Goal: Complete application form

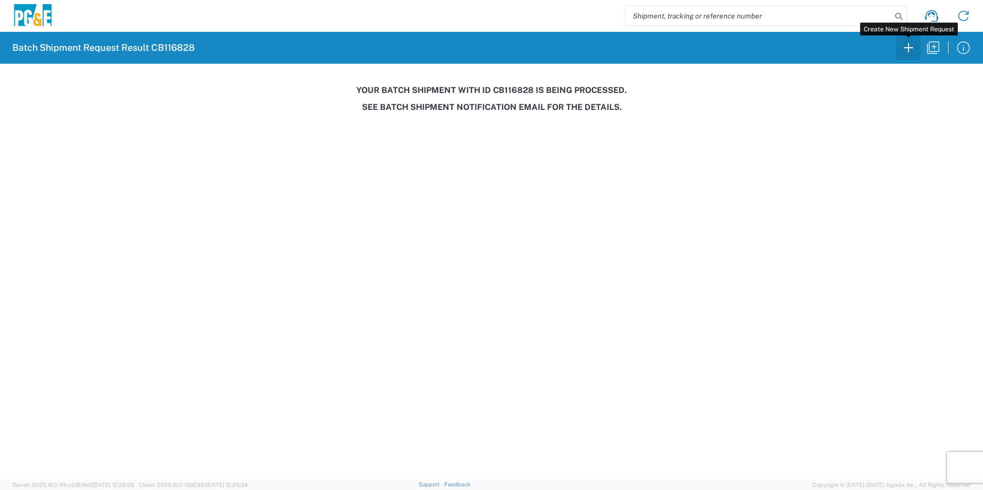
click at [907, 49] on icon "button" at bounding box center [908, 48] width 16 height 16
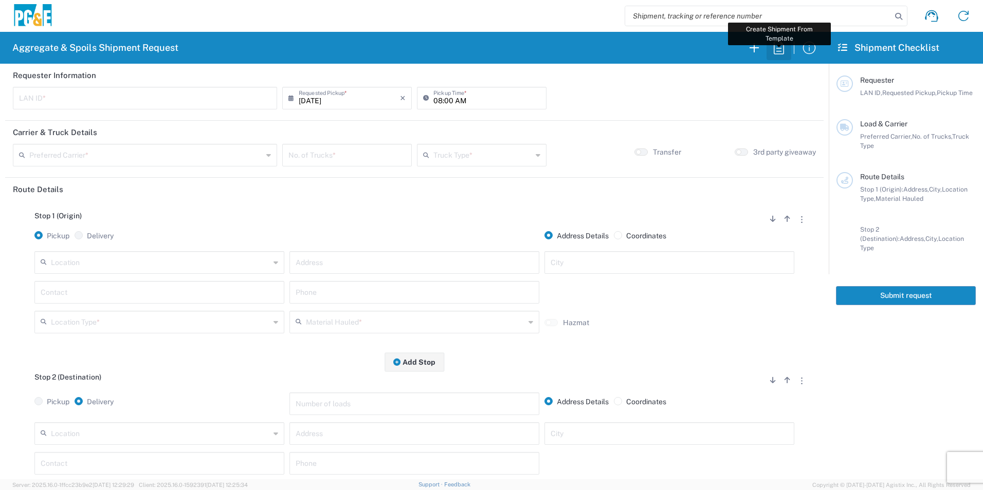
click at [785, 49] on icon "button" at bounding box center [778, 48] width 16 height 16
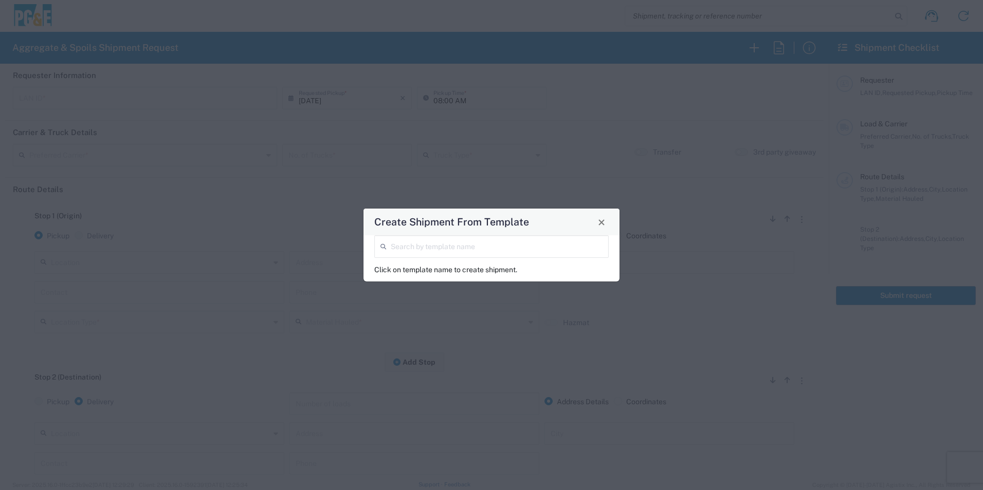
click at [530, 251] on input "search" at bounding box center [497, 246] width 212 height 18
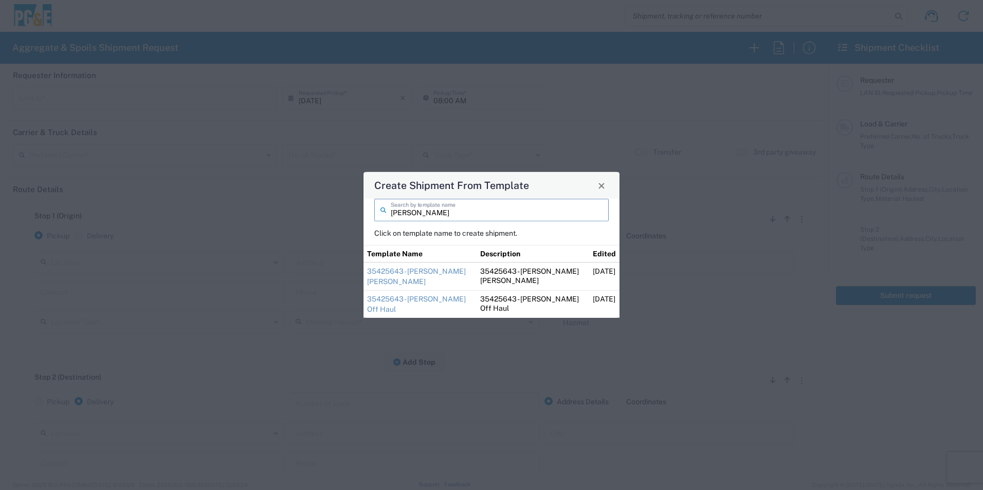
type input "[PERSON_NAME]"
click at [397, 304] on td "35425643 - [PERSON_NAME] Off Haul" at bounding box center [419, 305] width 113 height 28
click at [396, 297] on link "35425643 - [PERSON_NAME] Off Haul" at bounding box center [416, 304] width 99 height 19
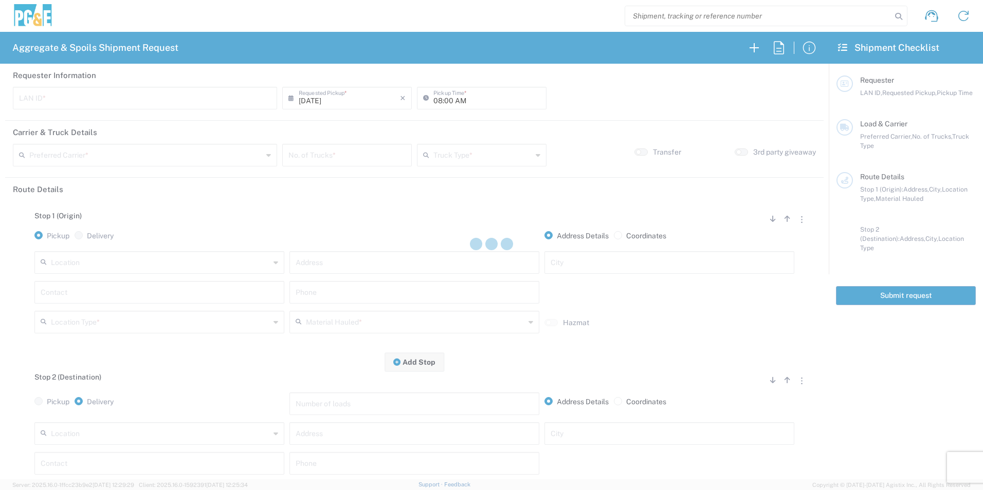
type input "CSGA"
type input "07:00 AM"
type input "[PERSON_NAME] Trucking"
type input "10 Yard Dump Truck"
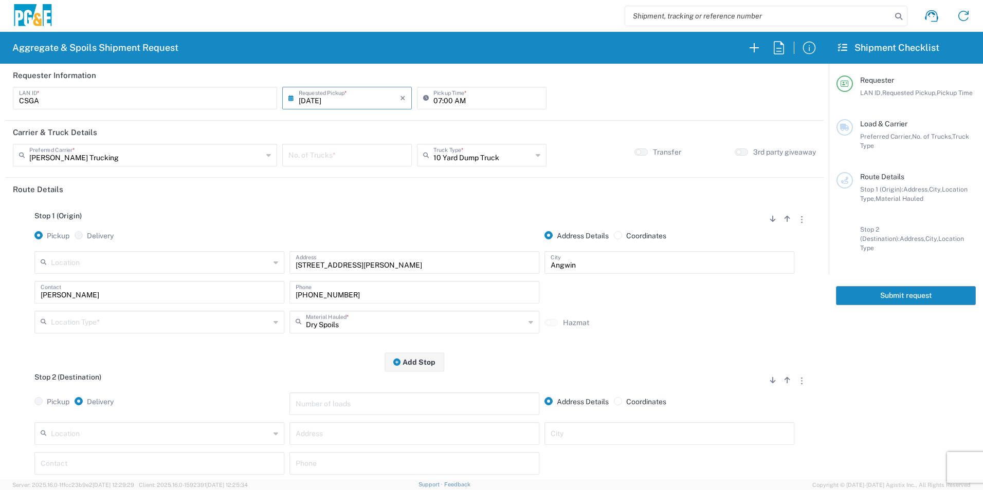
click at [343, 154] on input "number" at bounding box center [346, 154] width 117 height 18
type input "1"
click at [472, 161] on input "text" at bounding box center [482, 154] width 99 height 18
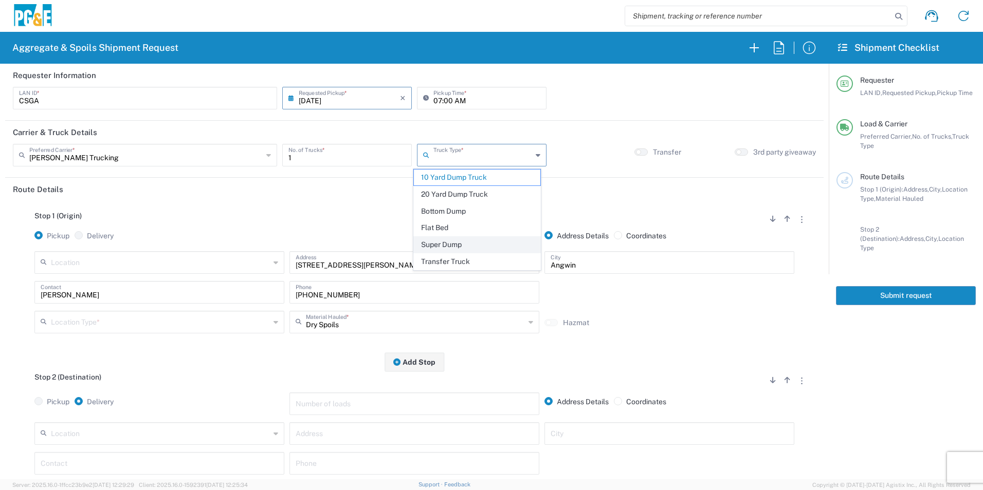
click at [460, 243] on span "Super Dump" at bounding box center [477, 245] width 126 height 16
type input "Super Dump"
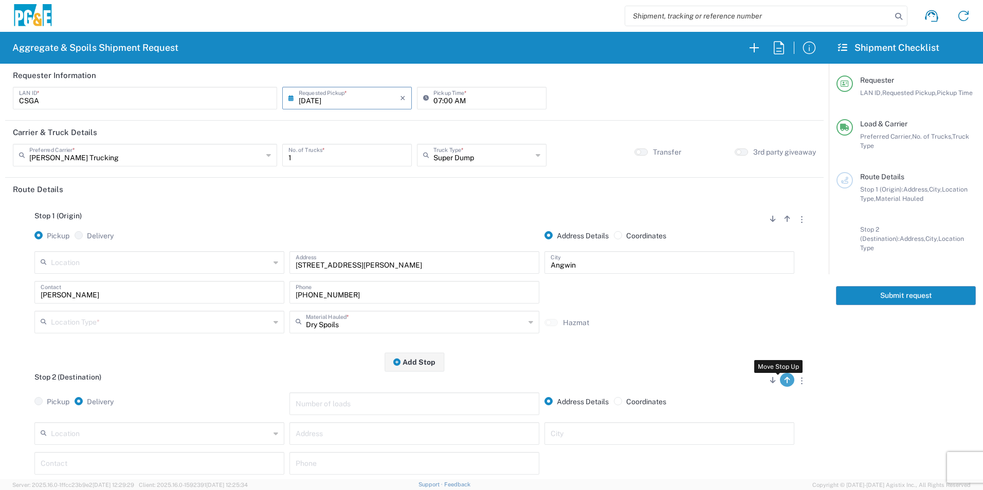
click at [784, 384] on icon "button" at bounding box center [787, 380] width 6 height 7
radio input "false"
radio input "true"
radio input "false"
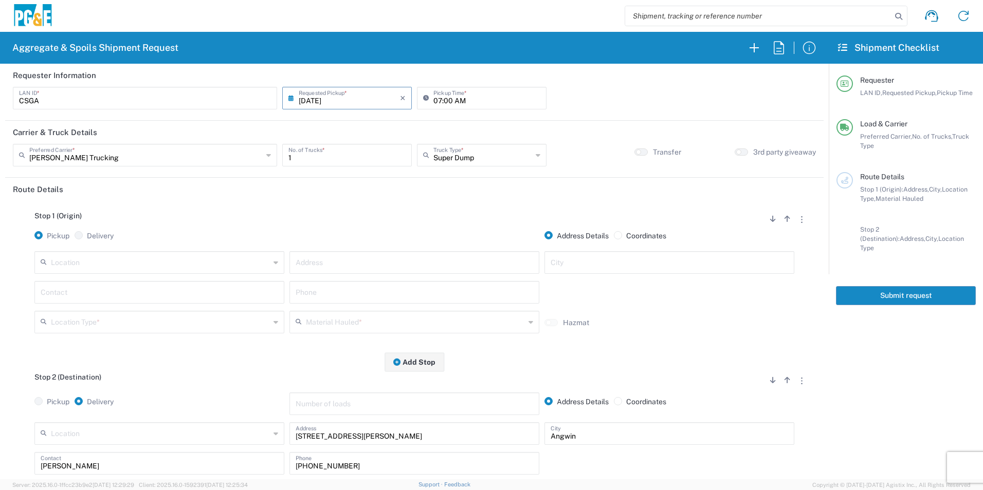
click at [112, 263] on input "text" at bounding box center [160, 262] width 219 height 18
click at [147, 288] on span "[PERSON_NAME] Quarry" at bounding box center [158, 286] width 245 height 16
type input "[PERSON_NAME] Quarry"
type input "[STREET_ADDRESS][PERSON_NAME]"
type input "Santa [PERSON_NAME]"
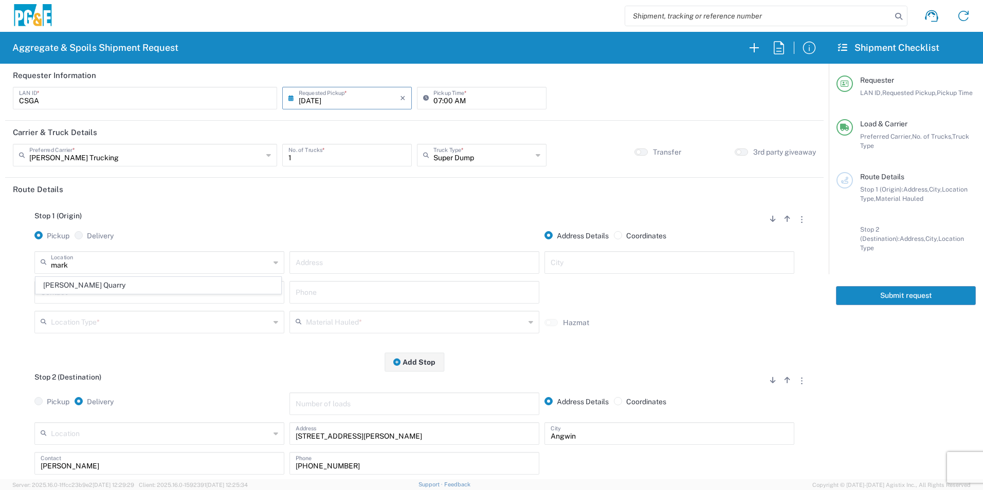
type input "Quarry"
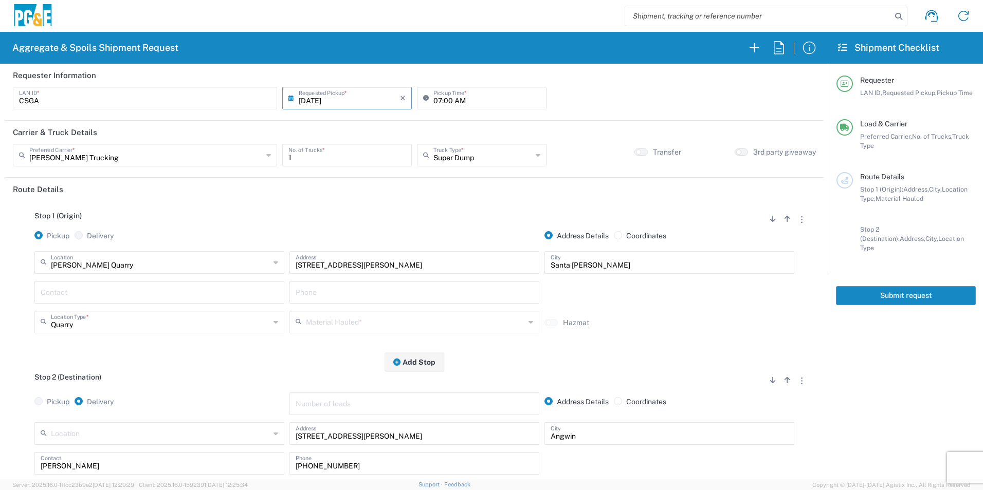
click at [93, 287] on input "text" at bounding box center [159, 292] width 237 height 18
type input "[PERSON_NAME]"
drag, startPoint x: 363, startPoint y: 467, endPoint x: 215, endPoint y: 459, distance: 147.7
click at [221, 459] on div "[PERSON_NAME] Contact [PHONE_NUMBER] Phone" at bounding box center [414, 467] width 765 height 30
click at [329, 292] on input "text" at bounding box center [414, 292] width 237 height 18
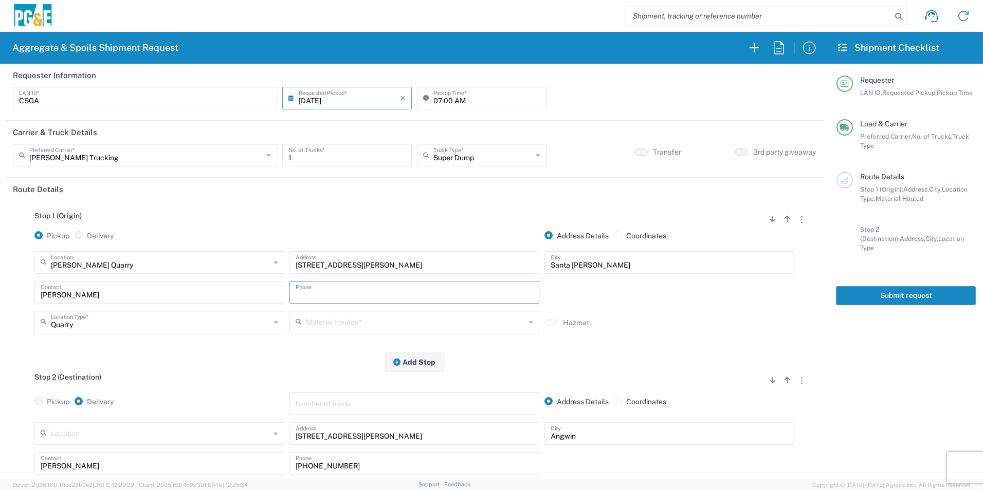
paste input "[PHONE_NUMBER]"
type input "[PHONE_NUMBER]"
click at [334, 321] on input "text" at bounding box center [415, 321] width 219 height 18
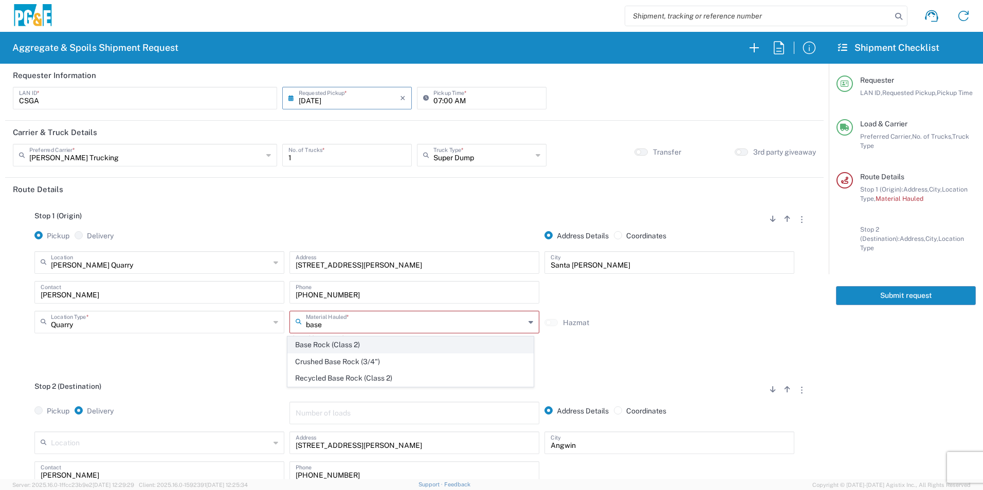
click at [337, 343] on span "Base Rock (Class 2)" at bounding box center [410, 345] width 245 height 16
type input "Base Rock (Class 2)"
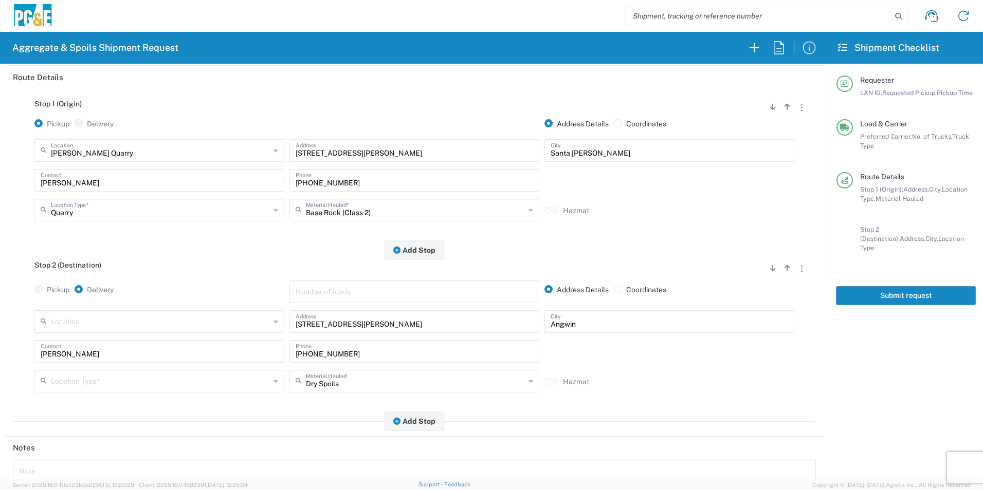
scroll to position [154, 0]
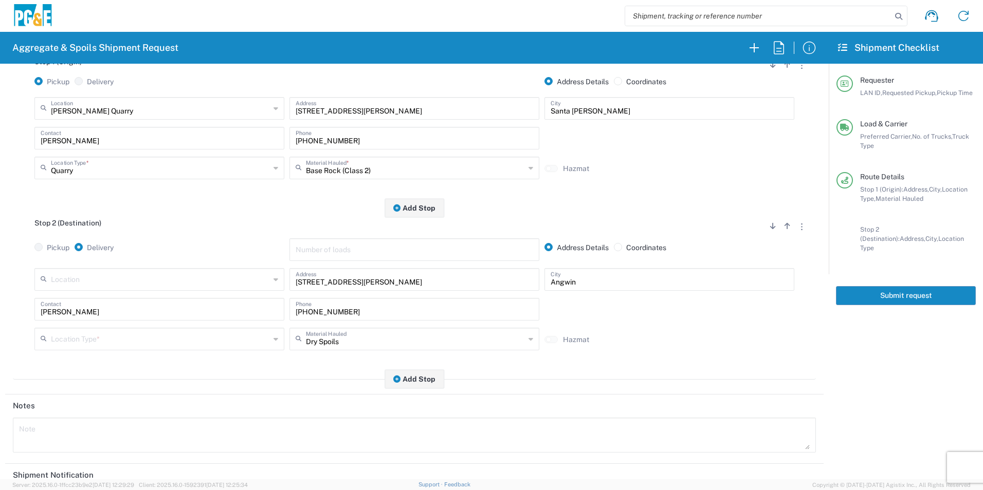
click at [127, 344] on input "text" at bounding box center [160, 338] width 219 height 18
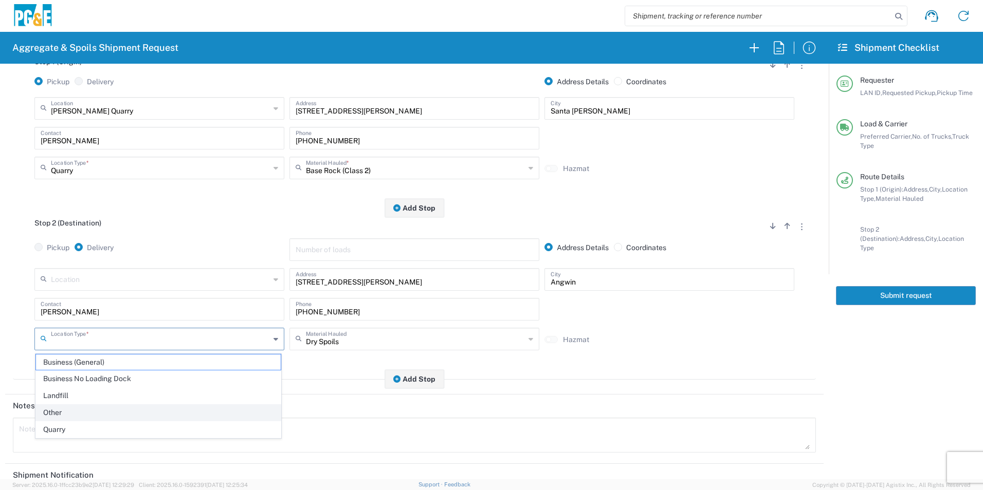
click at [72, 412] on span "Other" at bounding box center [158, 413] width 245 height 16
type input "Other"
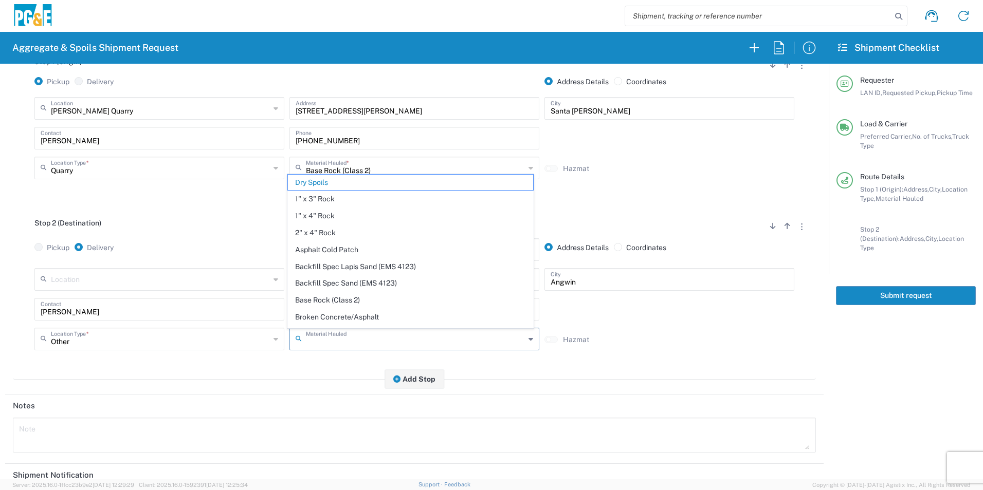
click at [357, 338] on input "text" at bounding box center [415, 338] width 219 height 18
drag, startPoint x: 334, startPoint y: 183, endPoint x: 324, endPoint y: 260, distance: 77.2
click at [334, 182] on span "Dry Spoils" at bounding box center [410, 183] width 245 height 16
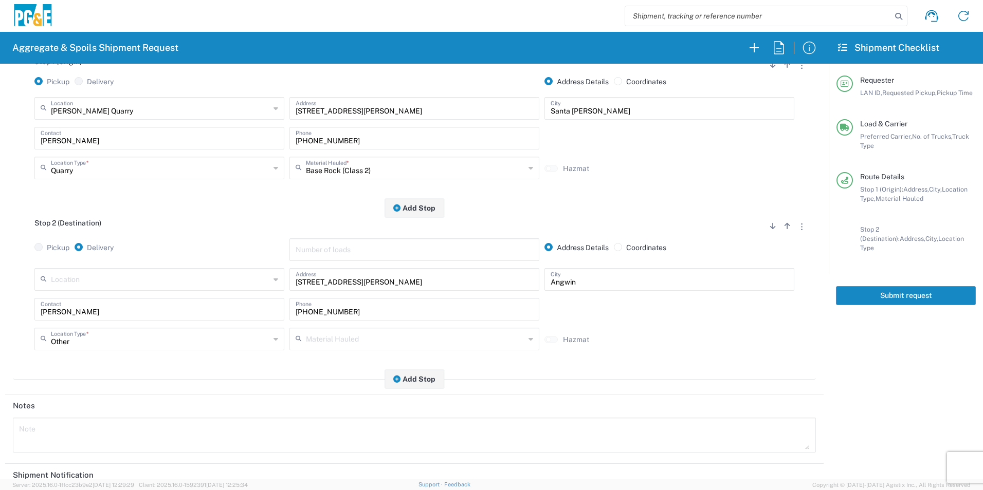
scroll to position [257, 0]
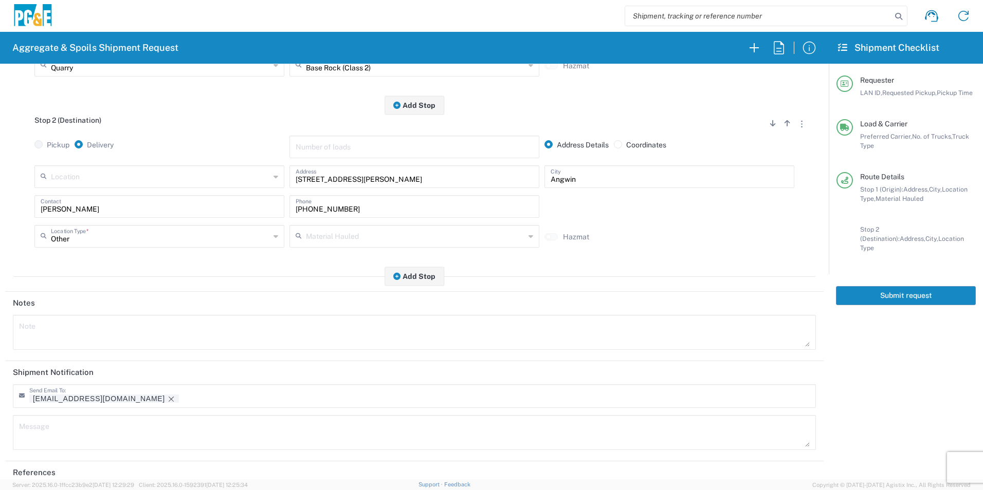
click at [78, 340] on textarea at bounding box center [414, 332] width 790 height 29
drag, startPoint x: 129, startPoint y: 331, endPoint x: 108, endPoint y: 331, distance: 20.6
click at [108, 331] on textarea "Please deliver 60 Yards of Sand" at bounding box center [414, 332] width 790 height 29
type textarea "Please deliver 60 Yards of [GEOGRAPHIC_DATA]"
click at [167, 396] on icon "Remove tag" at bounding box center [171, 399] width 8 height 8
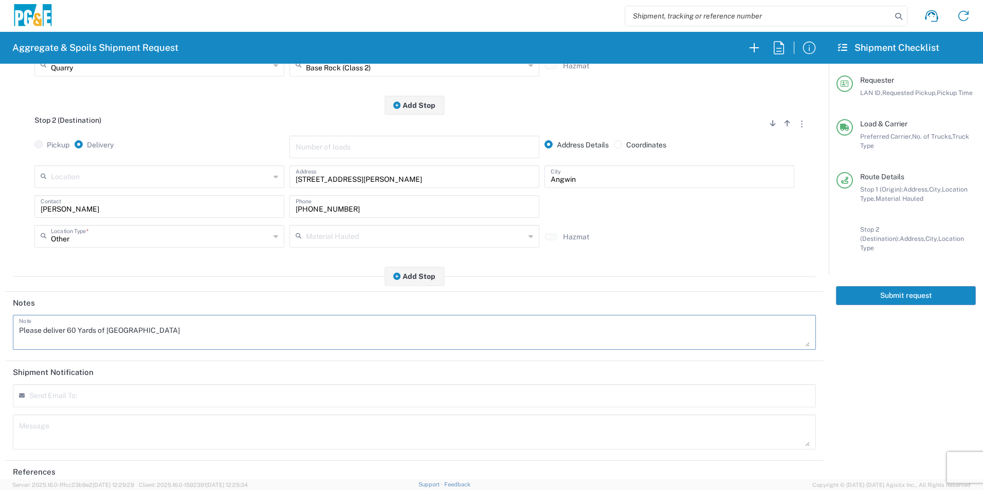
drag, startPoint x: 170, startPoint y: 329, endPoint x: 0, endPoint y: 252, distance: 187.0
click at [0, 253] on html "Aggregate & Spoils Shipment Request Requester Information CSGA LAN ID * [DATE] …" at bounding box center [491, 245] width 983 height 490
click at [61, 429] on textarea at bounding box center [414, 432] width 790 height 29
paste textarea "Please deliver 60 Yards of [GEOGRAPHIC_DATA]"
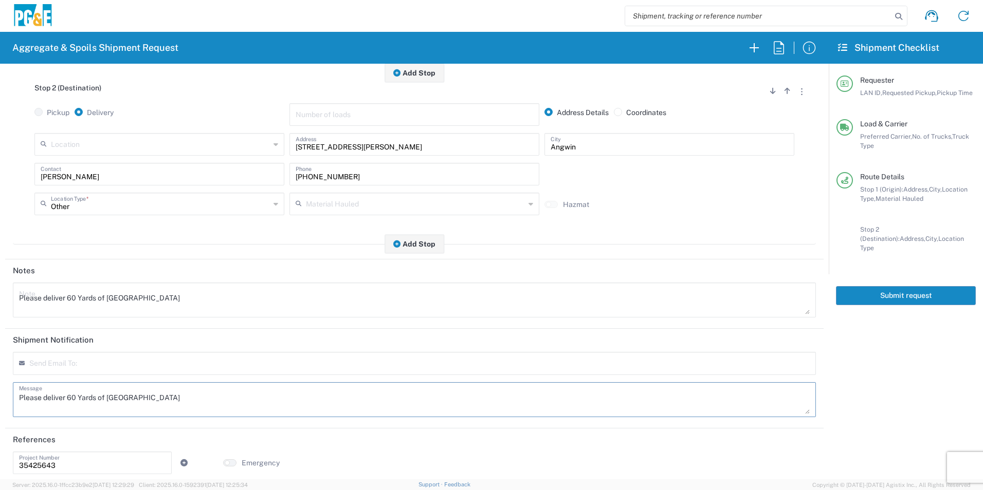
scroll to position [297, 0]
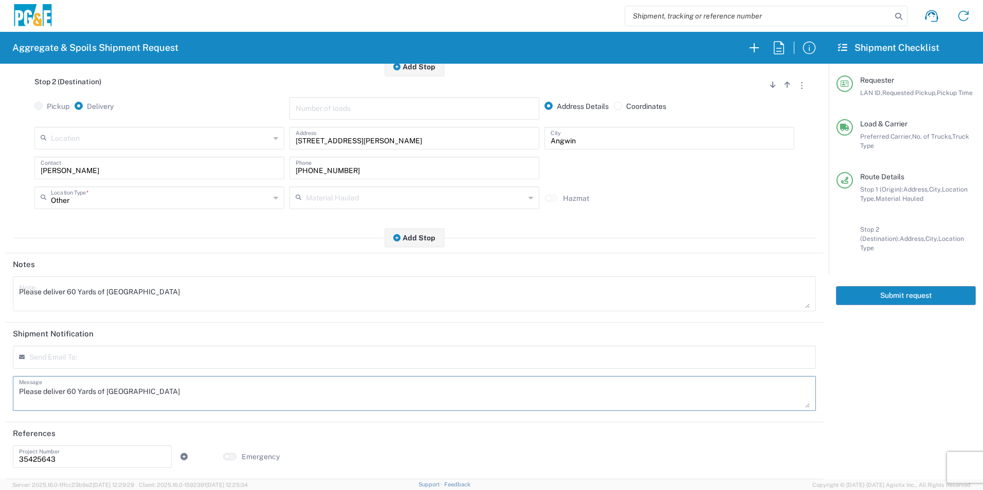
type textarea "Please deliver 60 Yards of [GEOGRAPHIC_DATA]"
drag, startPoint x: 77, startPoint y: 458, endPoint x: -2, endPoint y: 458, distance: 78.6
click at [0, 458] on html "Aggregate & Spoils Shipment Request Requester Information CSGA LAN ID * [DATE] …" at bounding box center [491, 245] width 983 height 490
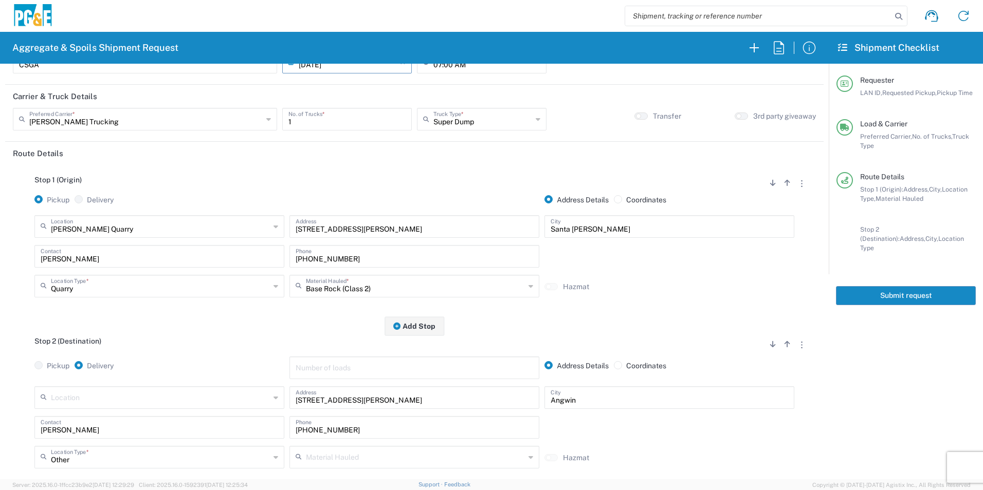
scroll to position [0, 0]
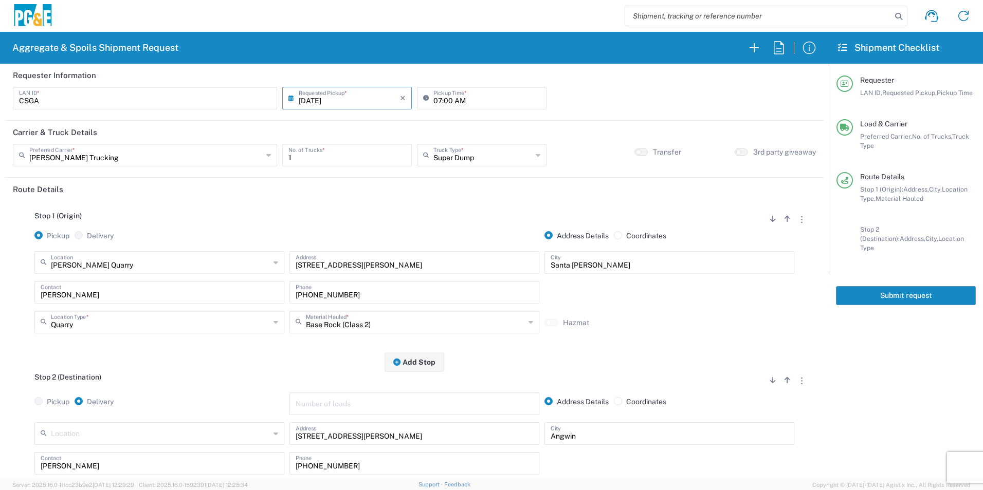
drag, startPoint x: 951, startPoint y: 289, endPoint x: 959, endPoint y: 289, distance: 8.2
click at [952, 289] on button "Submit request" at bounding box center [906, 295] width 140 height 19
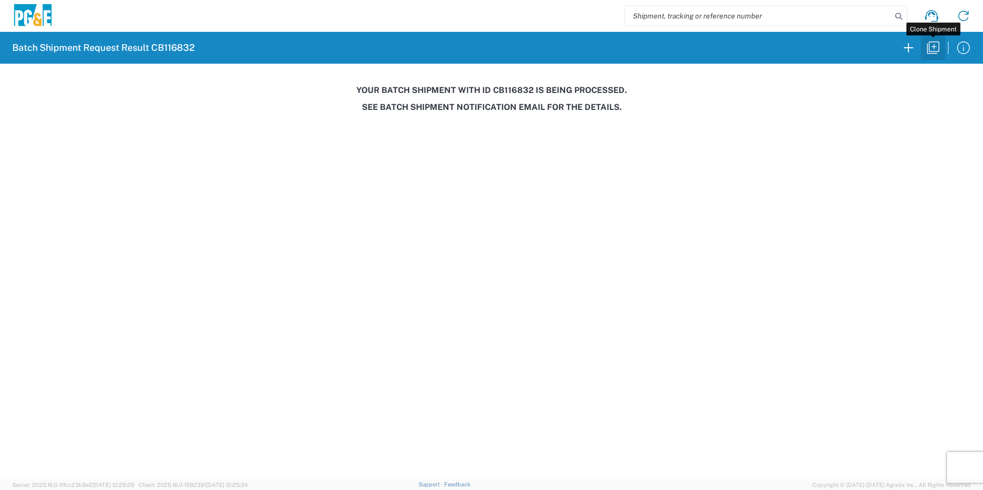
click at [935, 48] on icon "button" at bounding box center [933, 48] width 16 height 16
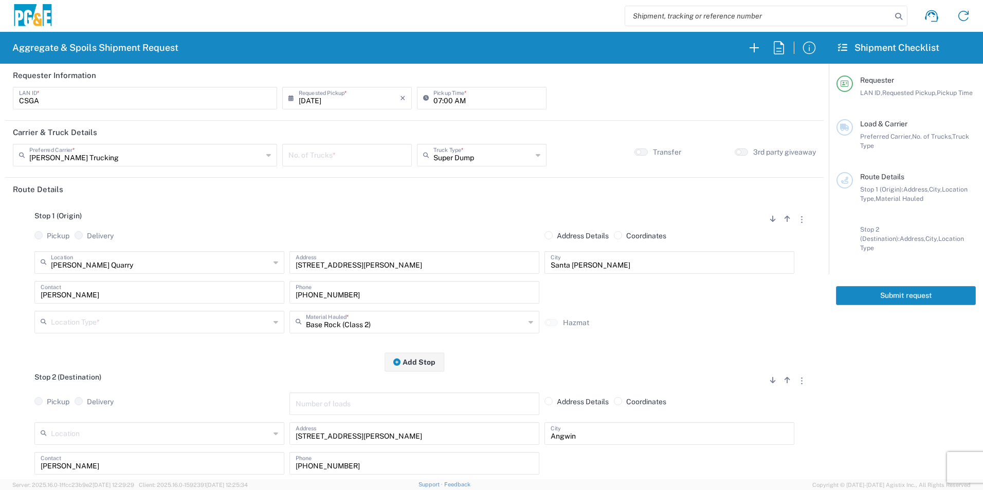
click at [326, 155] on input "number" at bounding box center [346, 154] width 117 height 18
type input "1"
click at [221, 318] on input "text" at bounding box center [160, 321] width 219 height 18
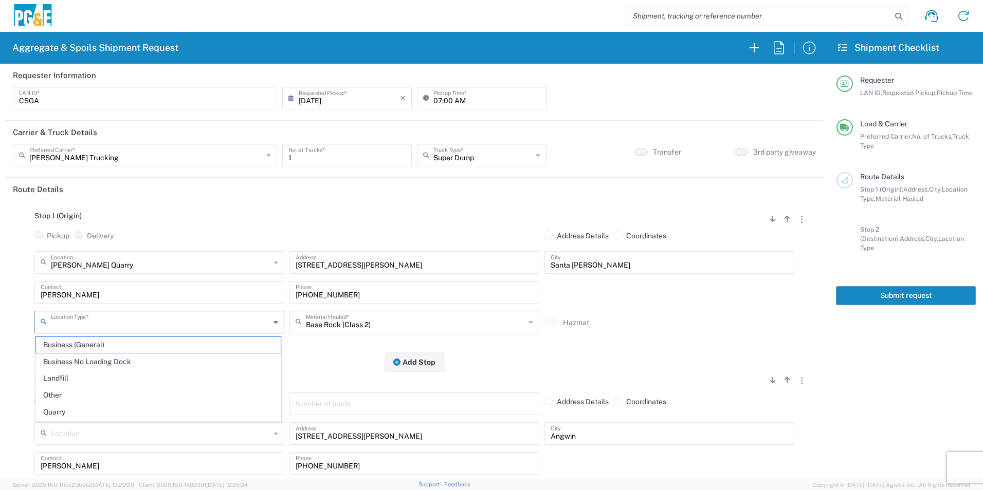
click at [56, 412] on span "Quarry" at bounding box center [158, 412] width 245 height 16
type input "Quarry"
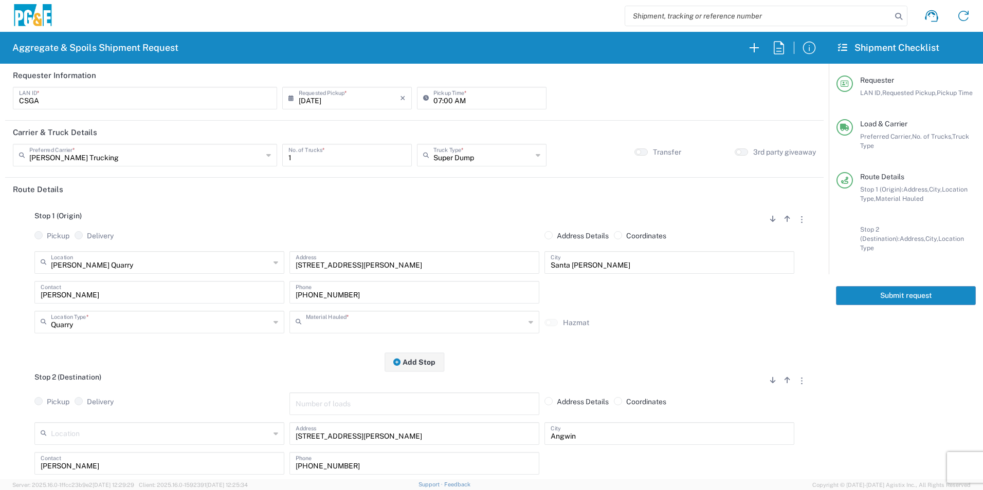
click at [375, 319] on input "text" at bounding box center [415, 321] width 219 height 18
click at [336, 362] on span "Backfill Spec Sand (EMS 4123)" at bounding box center [410, 362] width 245 height 16
type input "Backfill Spec Sand (EMS 4123)"
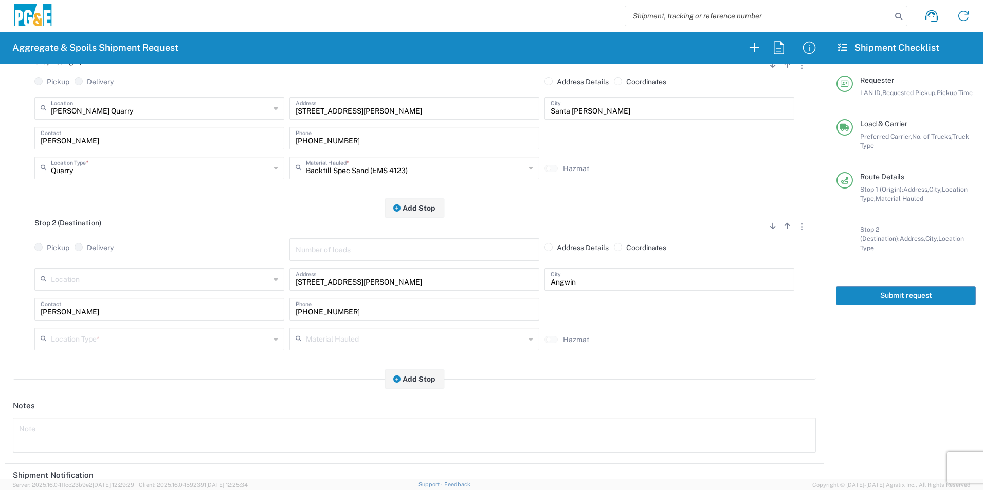
click at [163, 340] on input "text" at bounding box center [160, 338] width 219 height 18
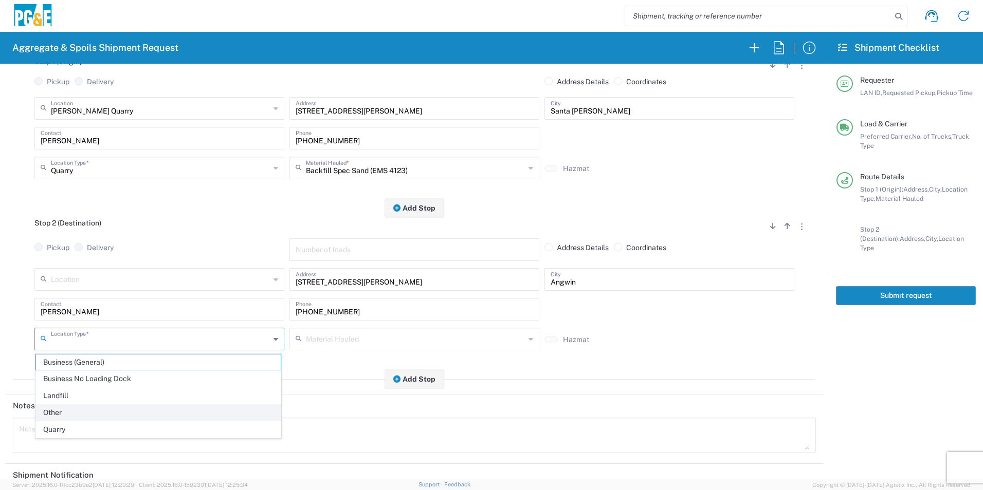
click at [108, 407] on span "Other" at bounding box center [158, 413] width 245 height 16
type input "Other"
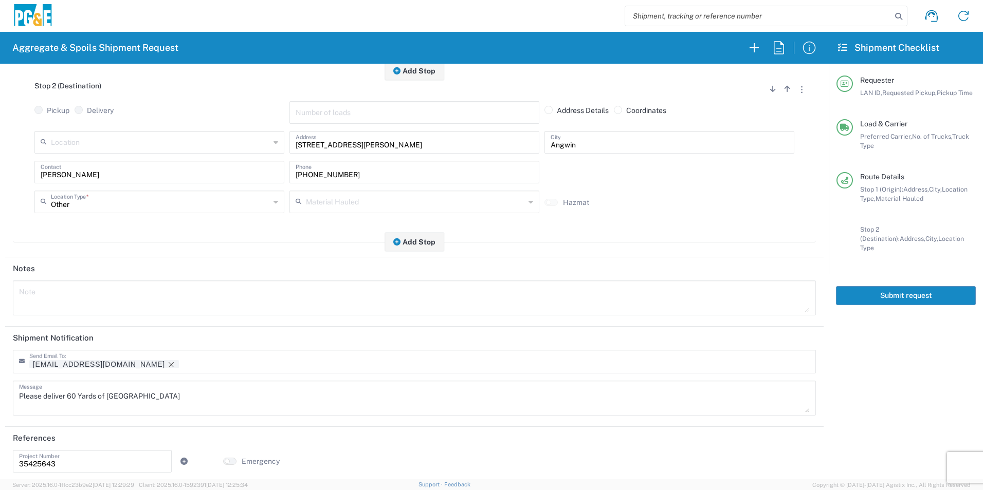
scroll to position [297, 0]
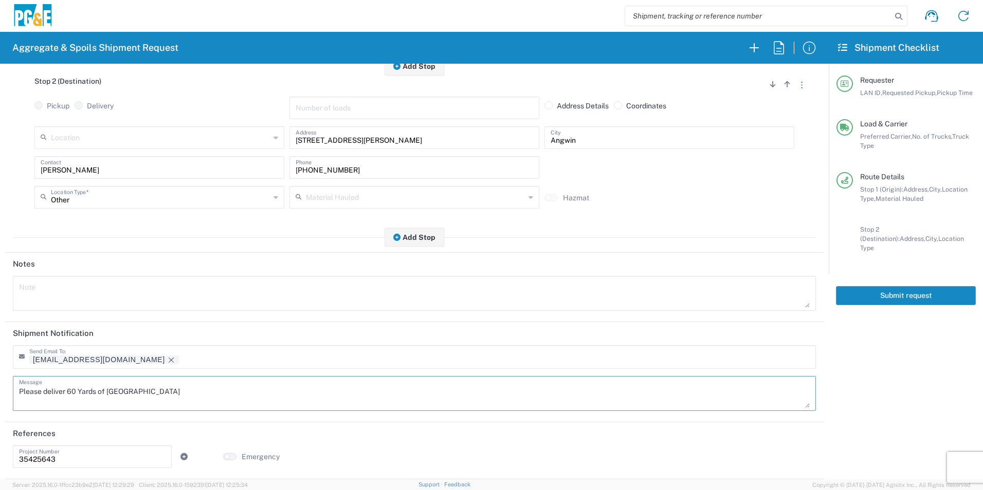
drag, startPoint x: 151, startPoint y: 392, endPoint x: 108, endPoint y: 391, distance: 42.7
click at [108, 391] on textarea "Please deliver 60 Yards of [GEOGRAPHIC_DATA]" at bounding box center [414, 393] width 790 height 29
drag, startPoint x: 142, startPoint y: 388, endPoint x: 0, endPoint y: 381, distance: 142.0
click at [0, 380] on html "Aggregate & Spoils Shipment Request Requester Information CSGA LAN ID * [DATE] …" at bounding box center [491, 245] width 983 height 490
type textarea "Please deliver 60 Yards of Sand"
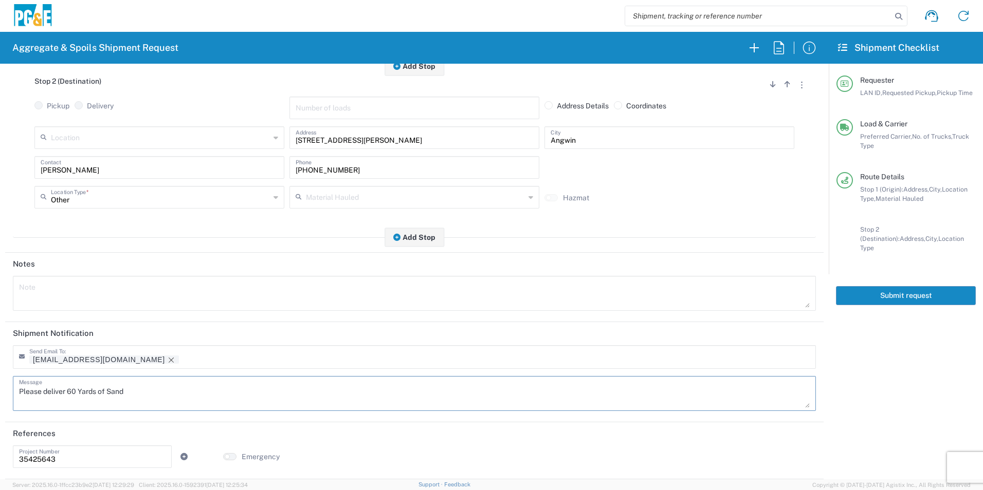
click at [110, 303] on textarea at bounding box center [414, 293] width 790 height 29
paste textarea "Please deliver 60 Yards of Sand"
type textarea "Please deliver 60 Yards of Sand"
click at [167, 359] on icon "Remove tag" at bounding box center [171, 360] width 8 height 8
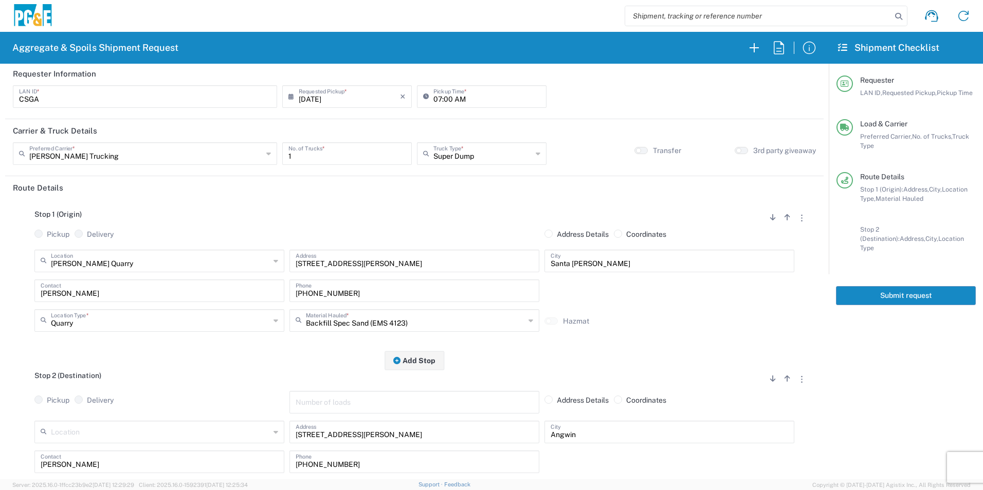
scroll to position [0, 0]
click at [907, 290] on button "Submit request" at bounding box center [906, 295] width 140 height 19
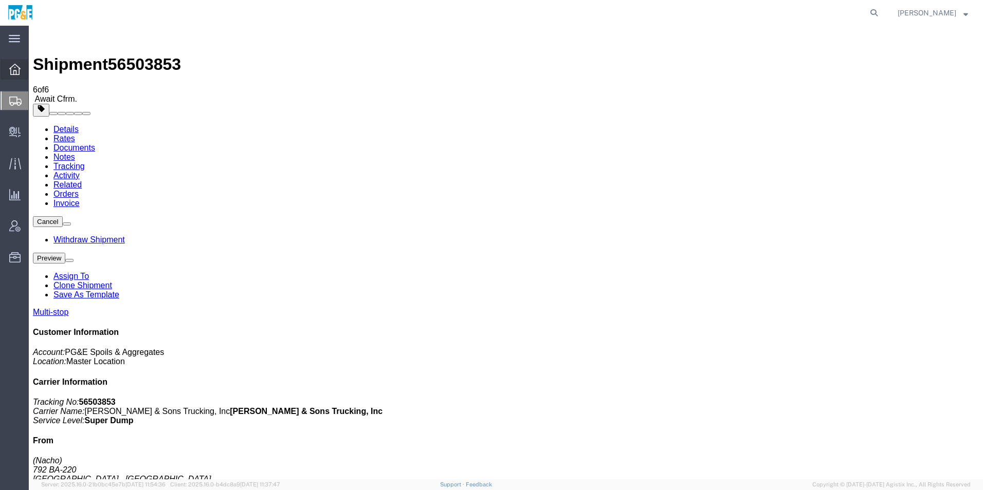
click at [19, 65] on icon at bounding box center [14, 69] width 11 height 11
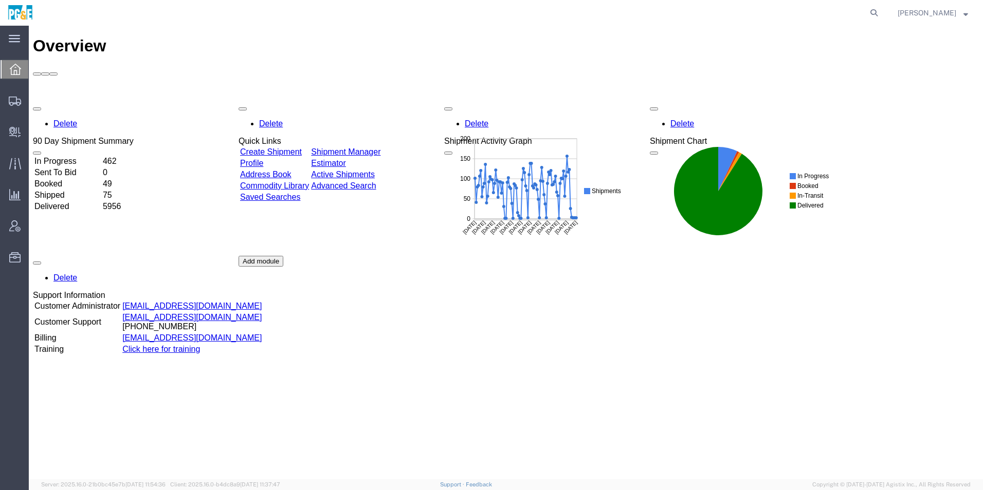
click at [380, 147] on link "Shipment Manager" at bounding box center [345, 151] width 69 height 9
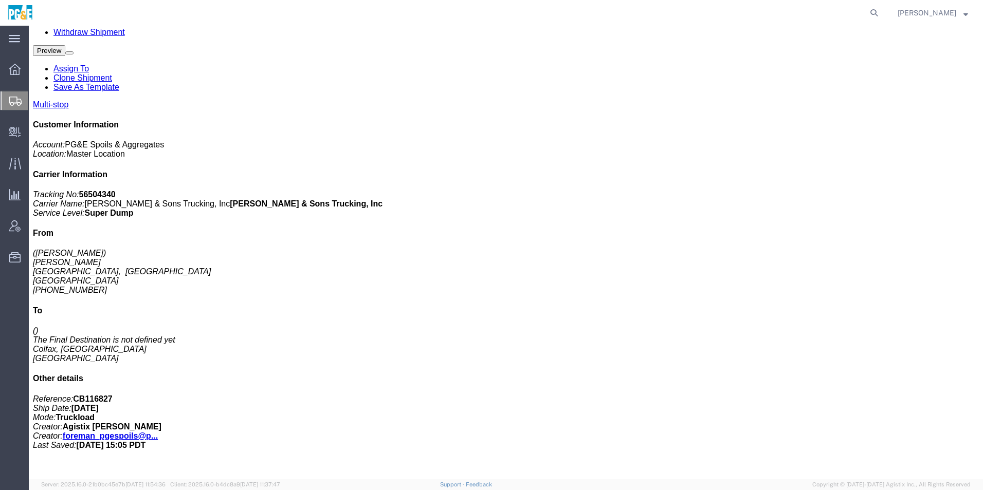
scroll to position [206, 0]
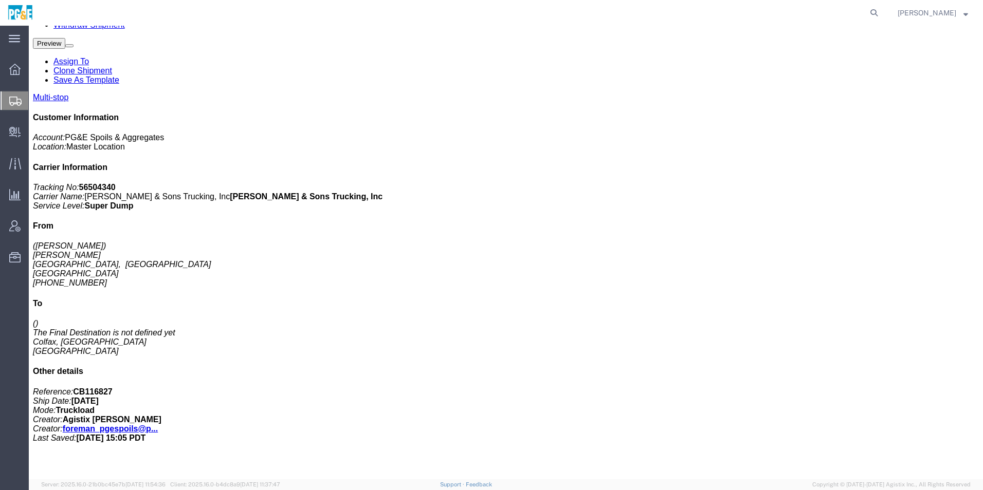
click link "Add Content"
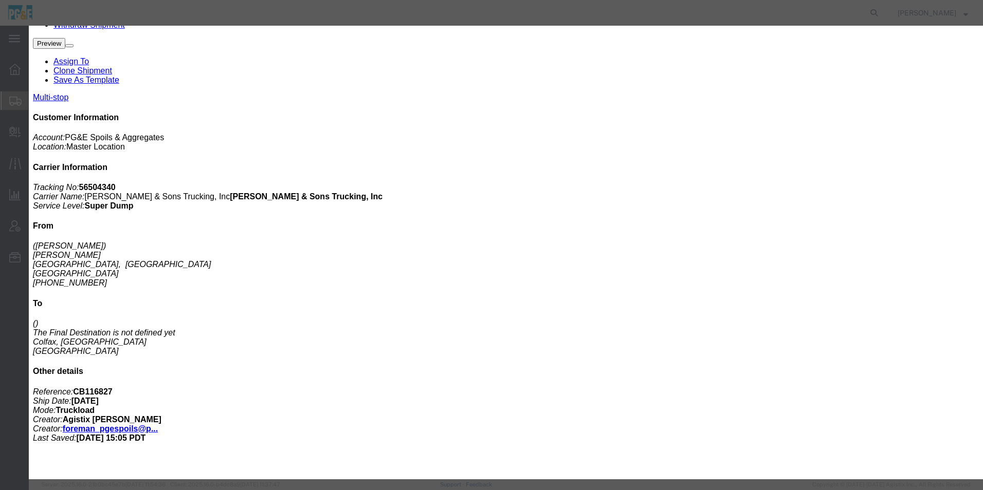
click input "text"
type input "3/"
click td "Model:"
type input "1"
select select "TON"
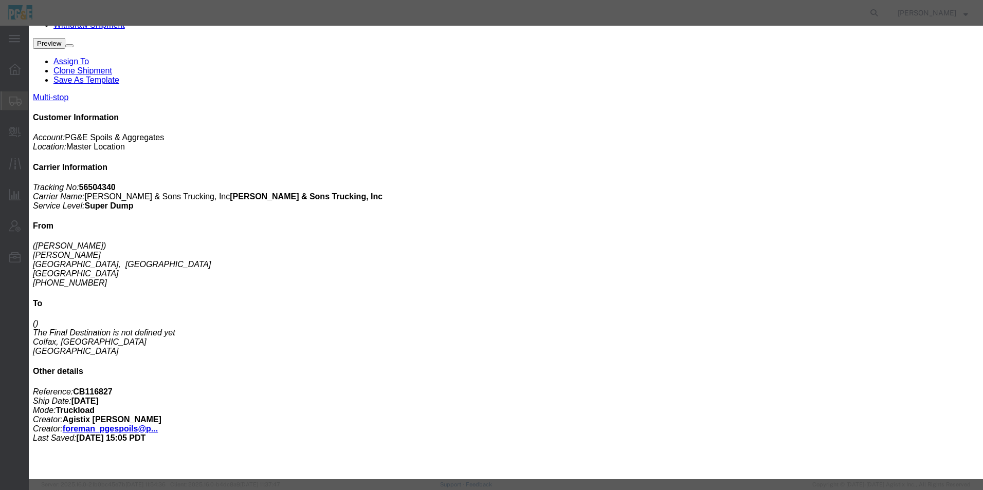
type input "1"
select select "USD"
type input "Drain Rock (3/4")"
type textarea "Drain Rock (3/4")"
type input "Drain Rock (3/4")"
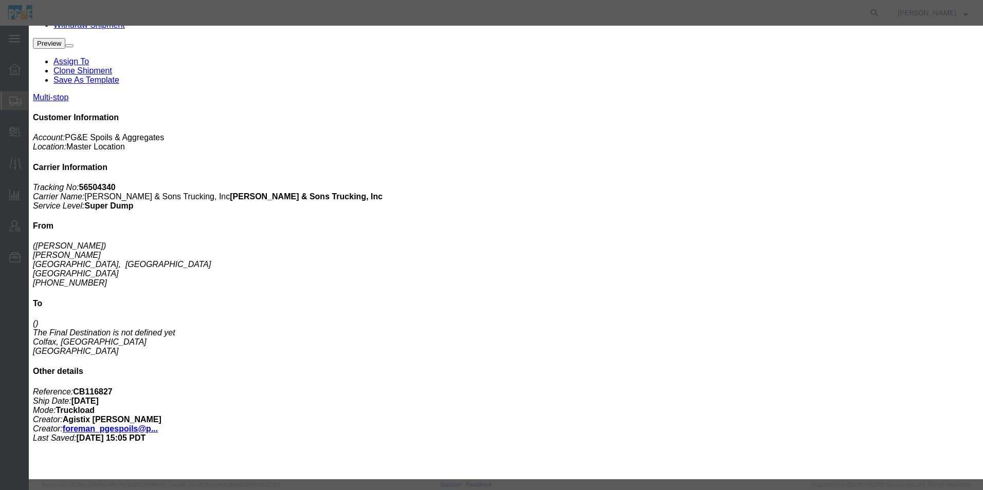
click button "Save & Close"
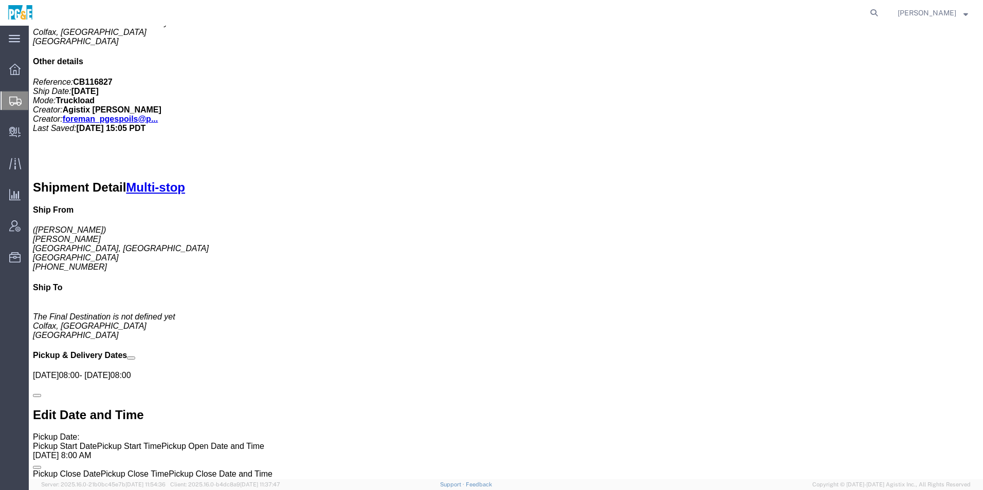
scroll to position [617, 0]
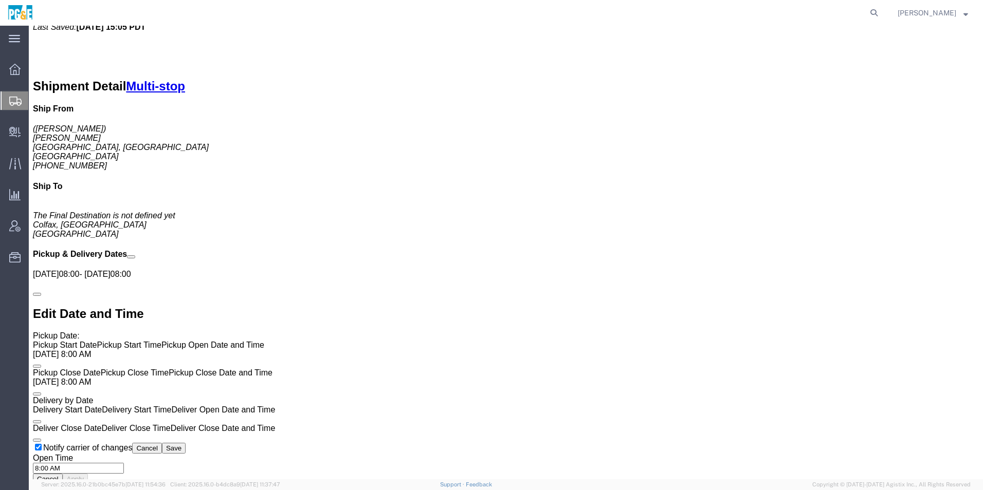
click link "+ Add Stop"
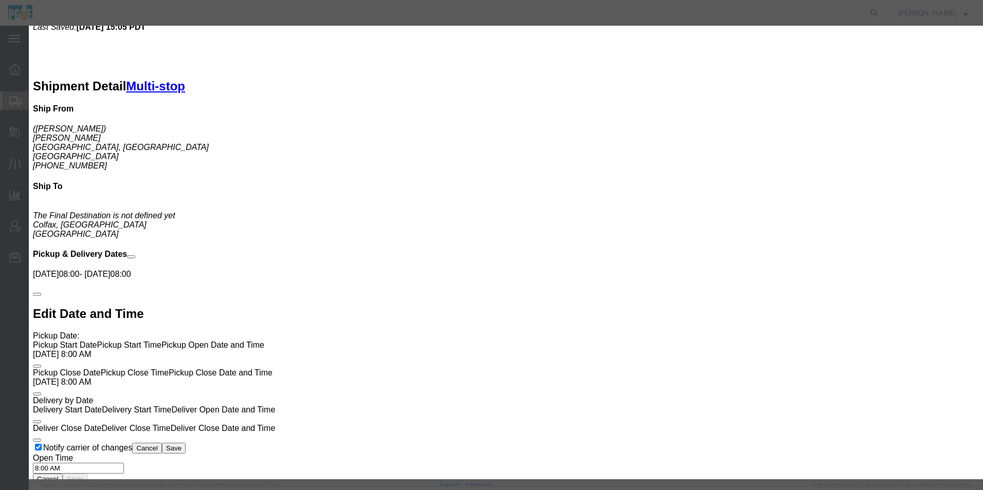
type input "bear ri"
select select "65491"
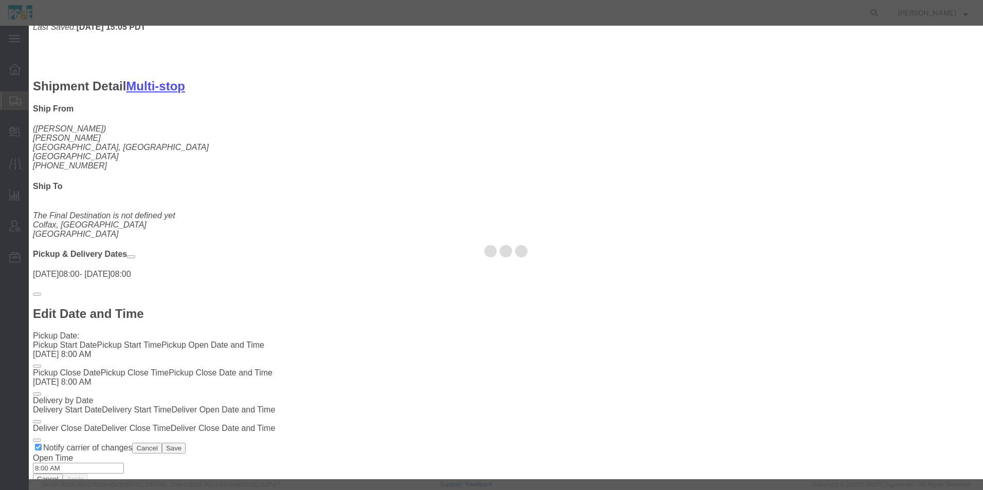
type input "PG&E Spoils & Aggregates"
type input "2701 Combie Rd"
type input "Meadow Vista"
type input "95722"
select select "QRRY"
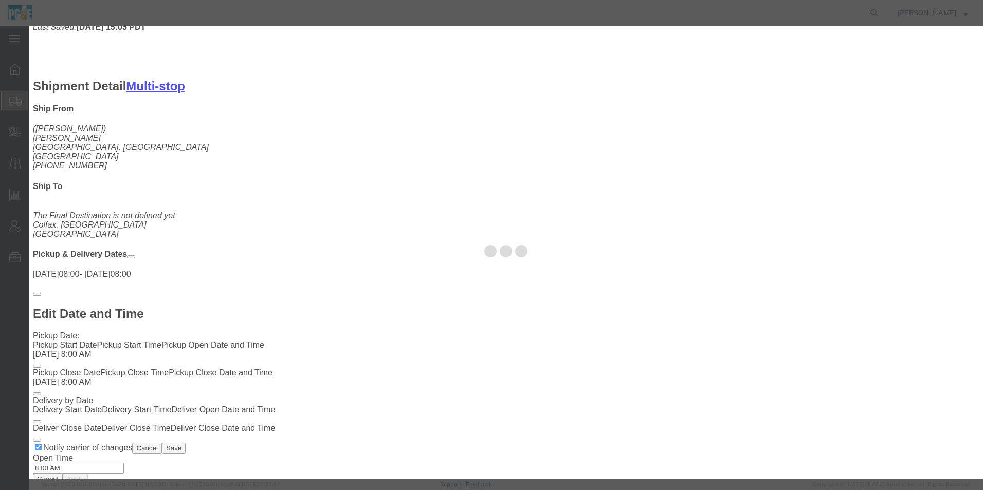
select select "CA"
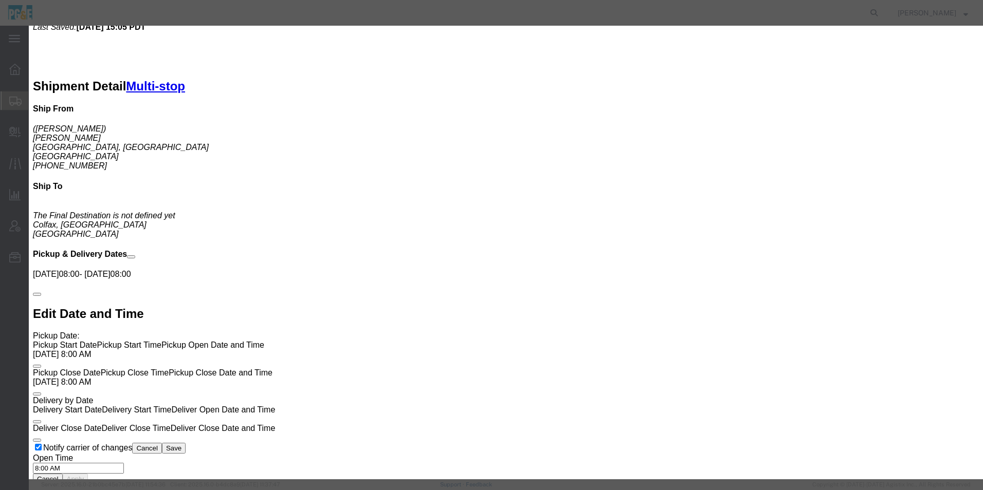
click button "Save"
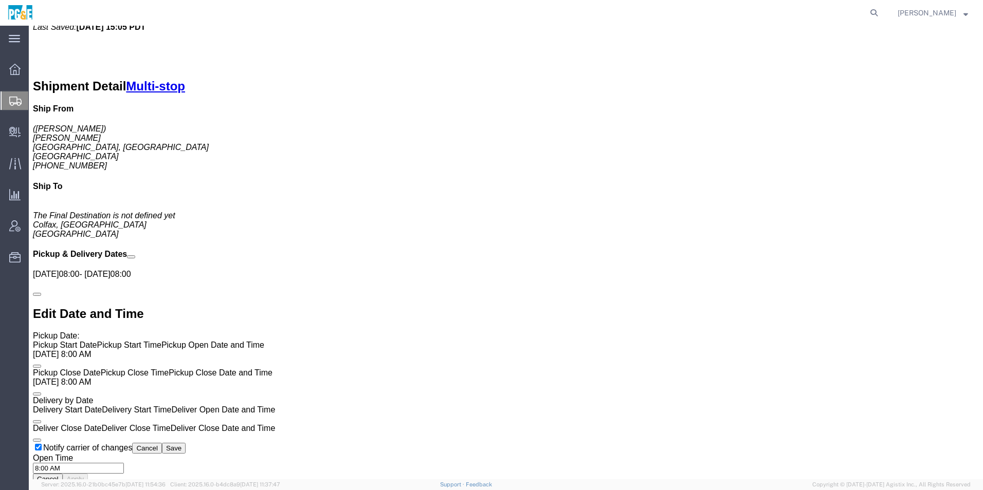
click link "Move to top"
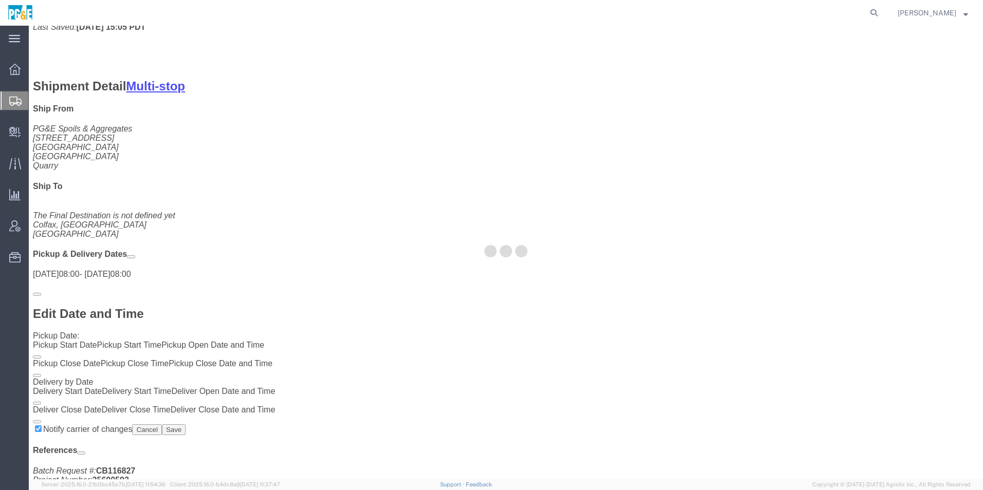
scroll to position [637, 0]
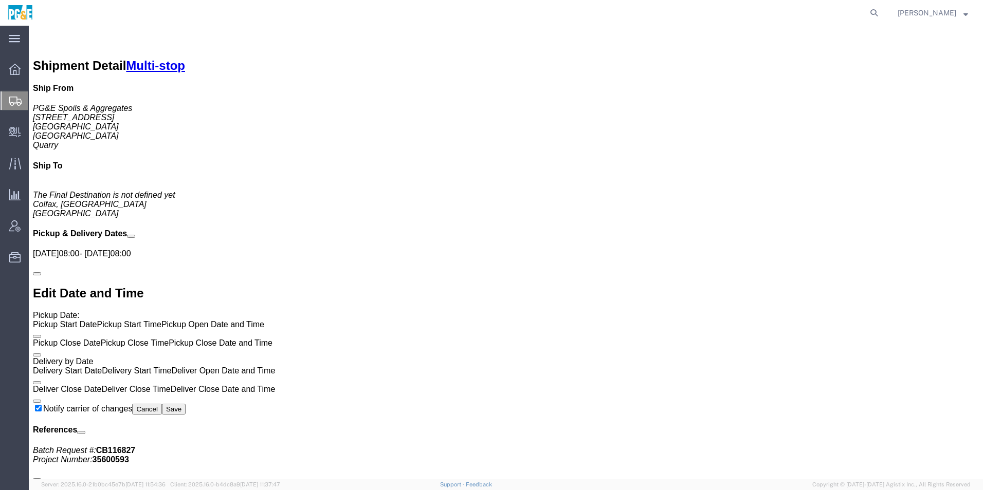
click link "Move to bottom"
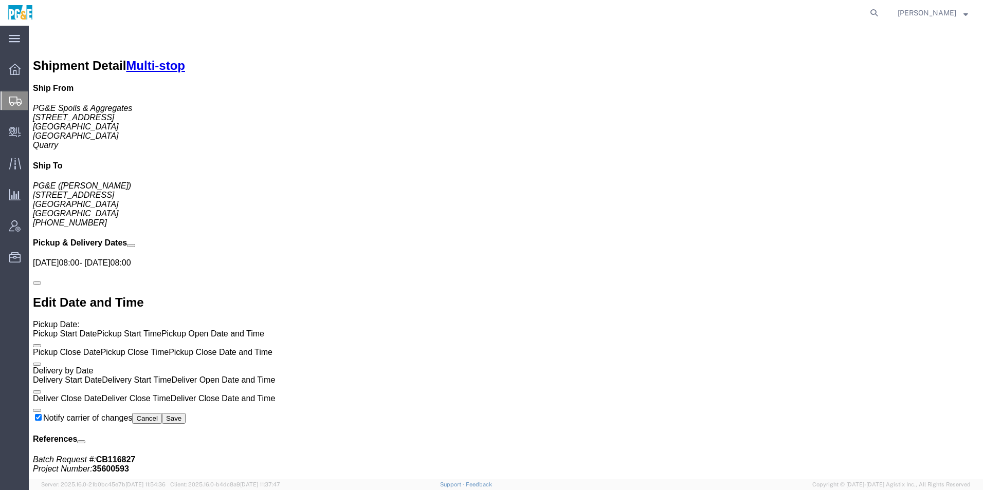
click link "+ Add Stop"
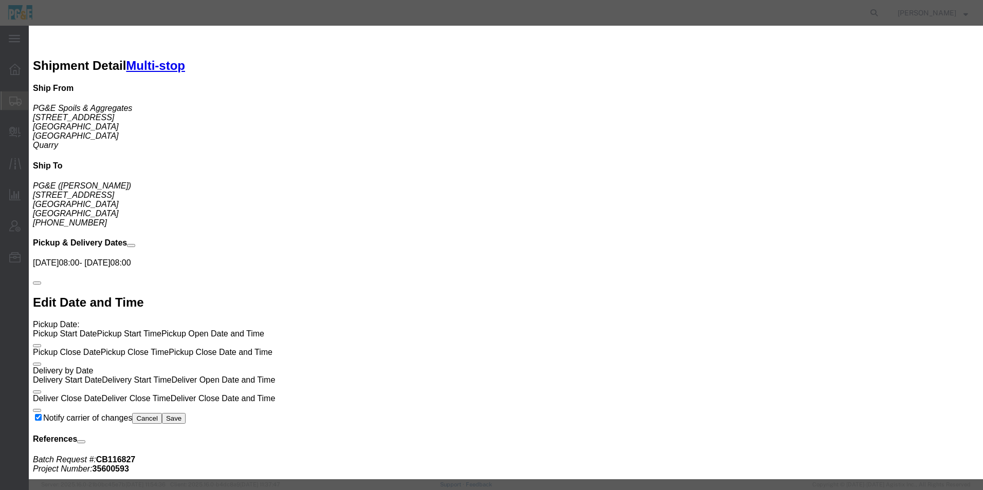
click input "text"
type input "PG&E"
click div "Address Type Pickup Delivery Location Select Select My Profile Location 17300 E…"
click input "text"
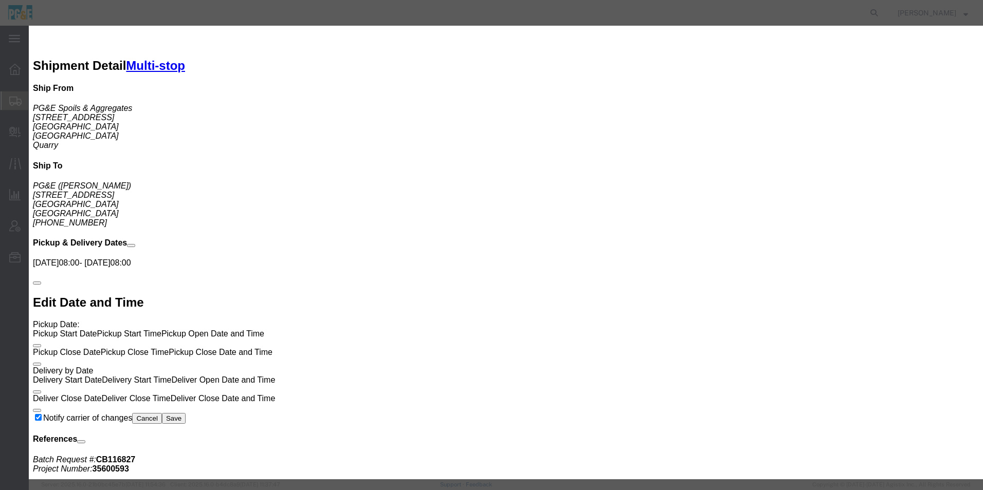
type input "35151 Baxter Rd"
click input "text"
type input "Alta"
select select "CA"
click input "text"
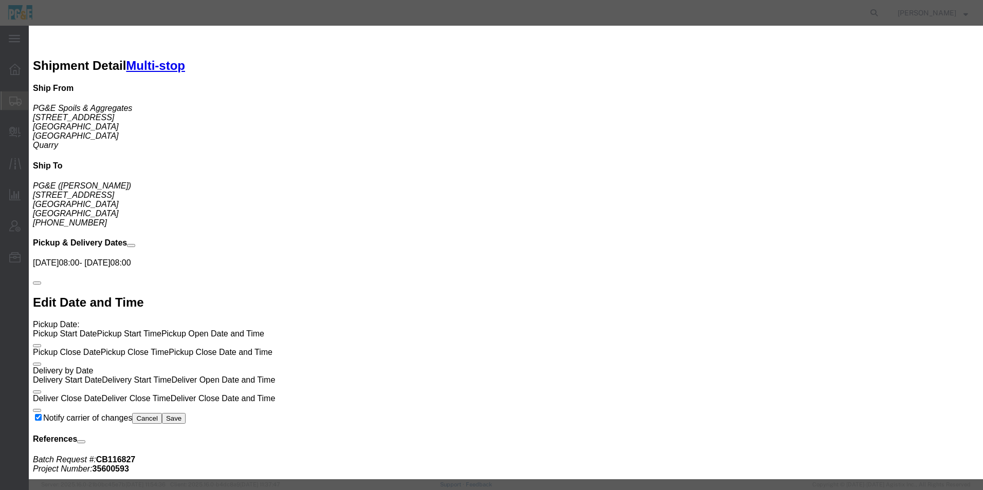
type input "95701"
click button "Save"
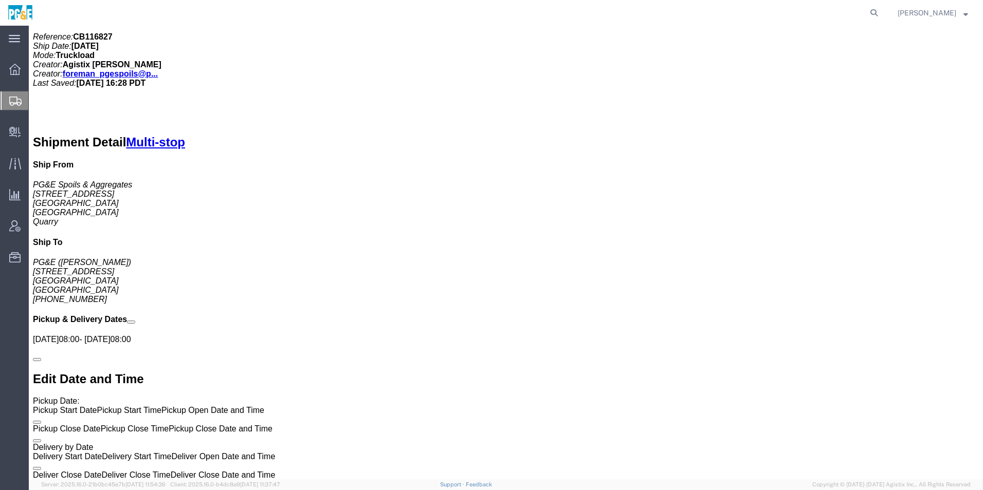
scroll to position [740, 0]
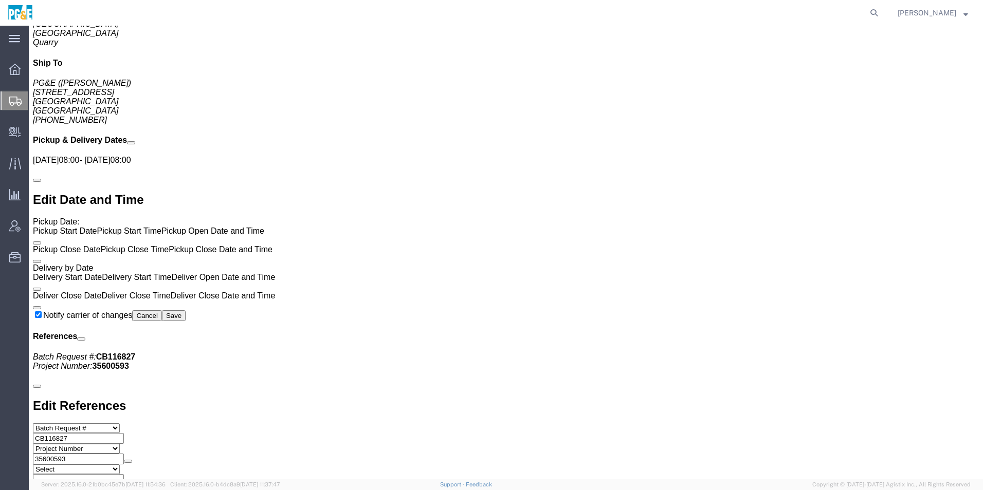
click link "Move to top"
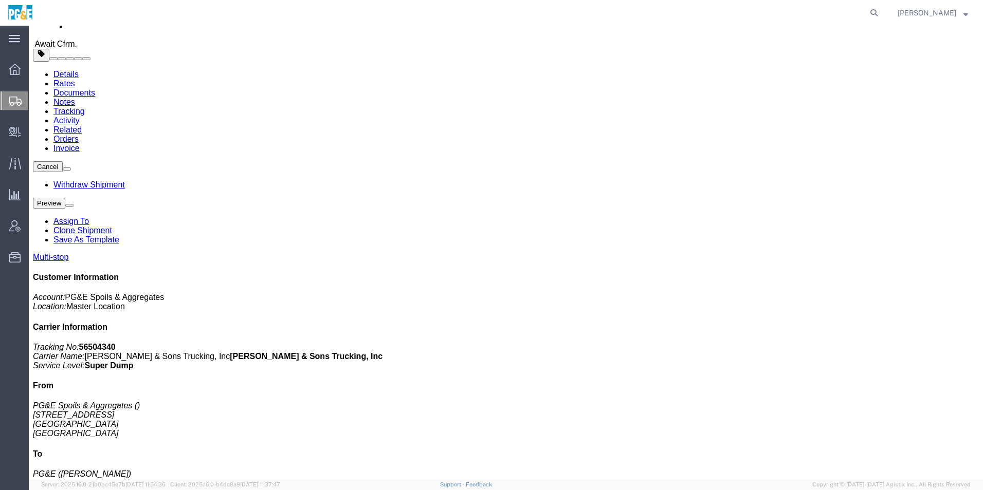
scroll to position [0, 0]
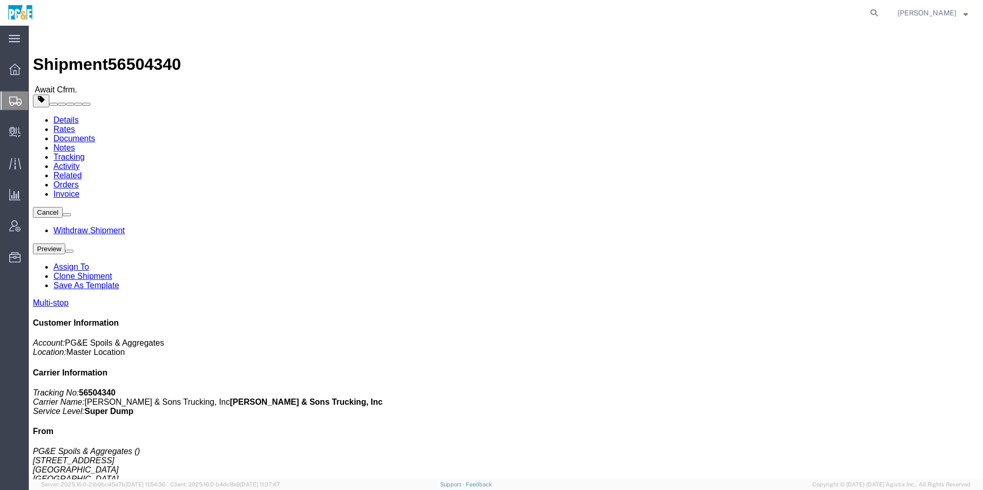
click span "button"
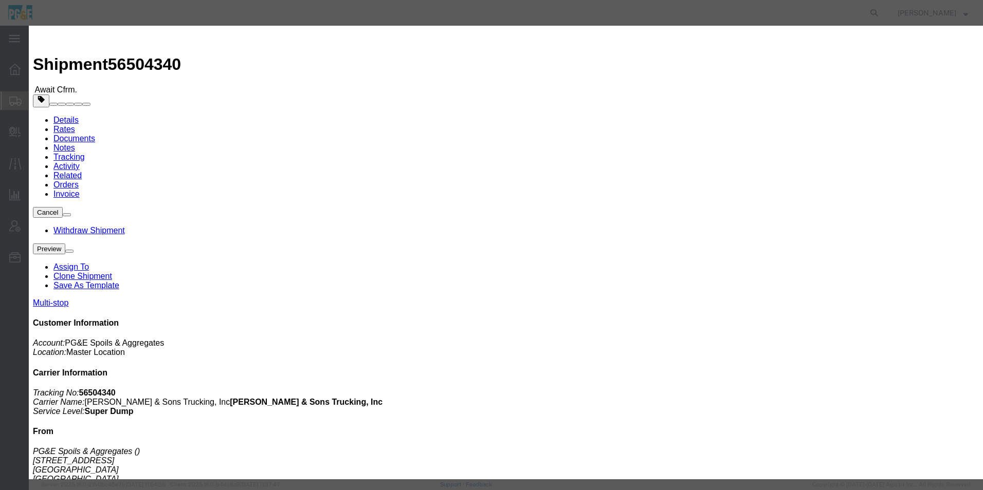
click button "Save"
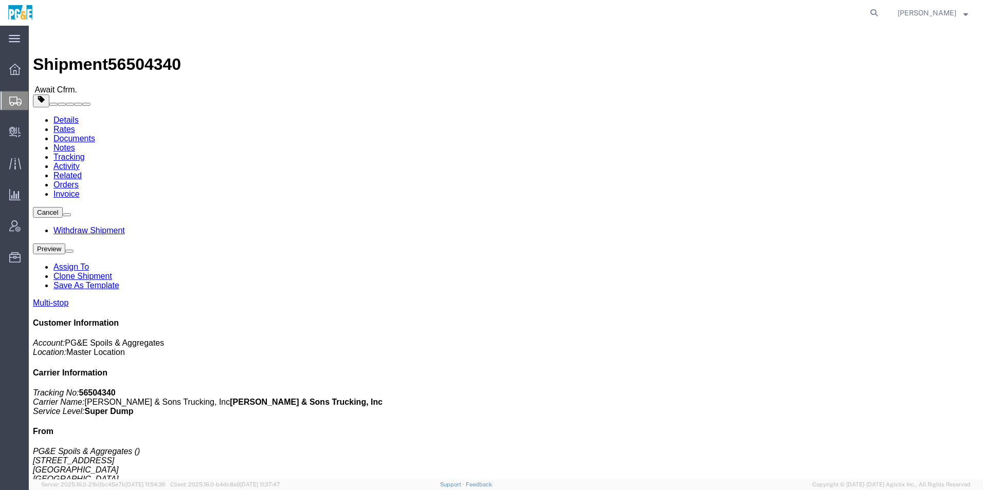
click button "Close"
click span "button"
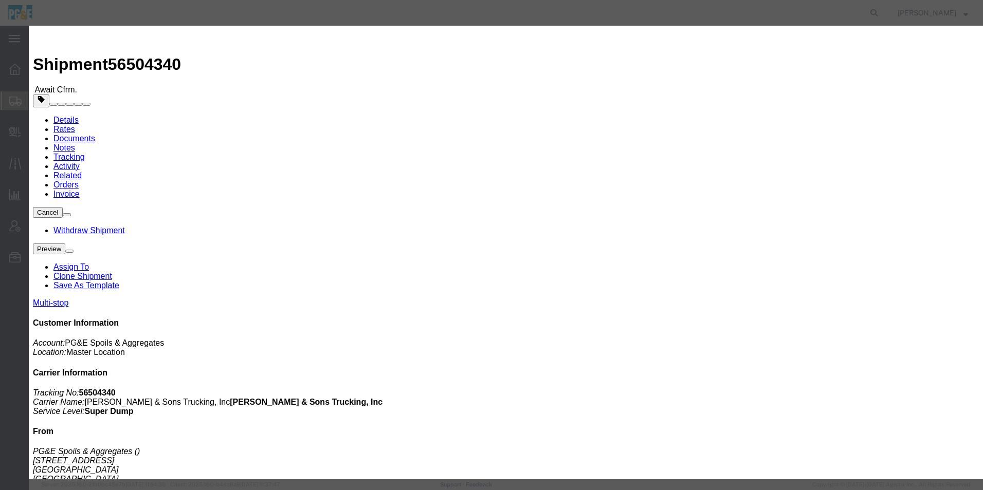
click div "Aug 15 2025 8:00 AM"
type input "7:00 AM"
click button "Apply"
click button "Save"
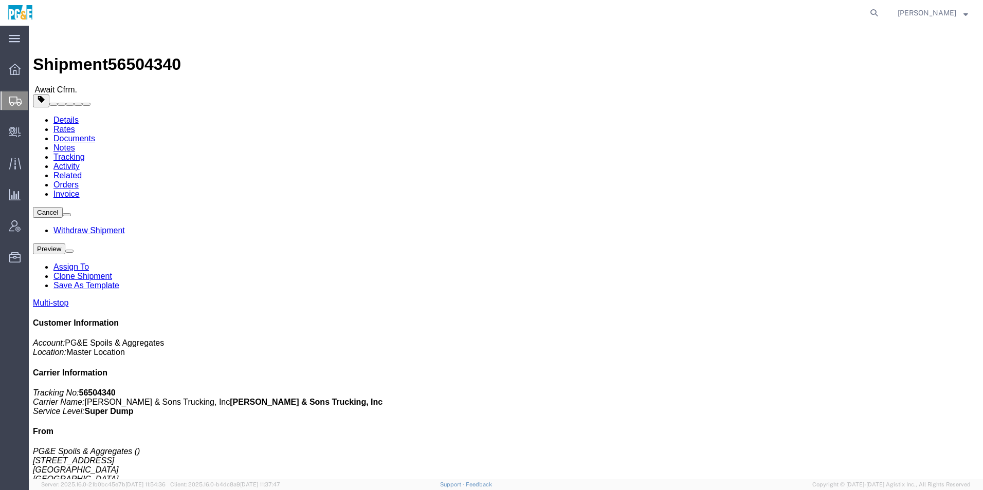
click button "Close"
